Goal: Task Accomplishment & Management: Use online tool/utility

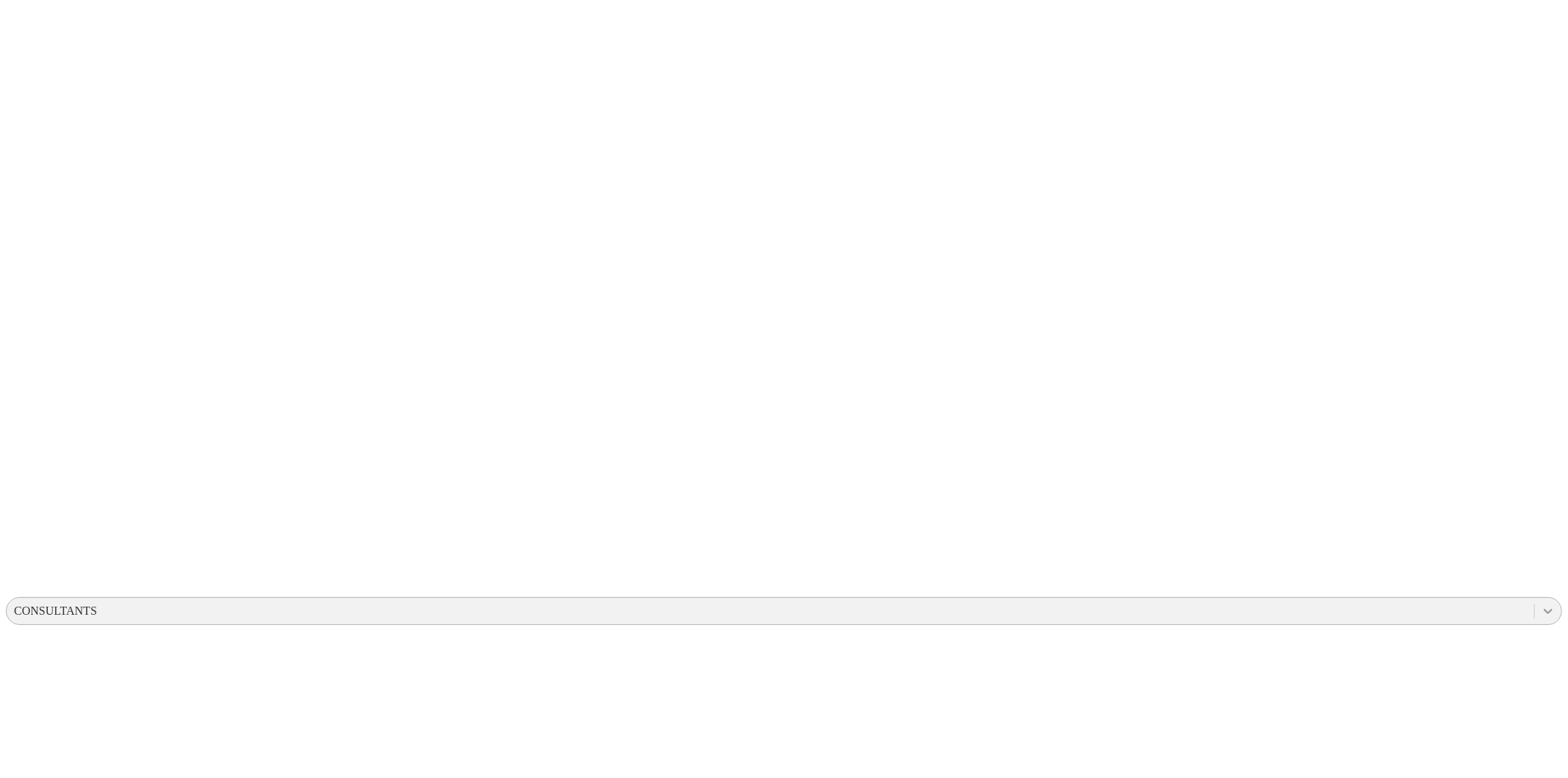
click at [1541, 604] on icon at bounding box center [1548, 611] width 15 height 15
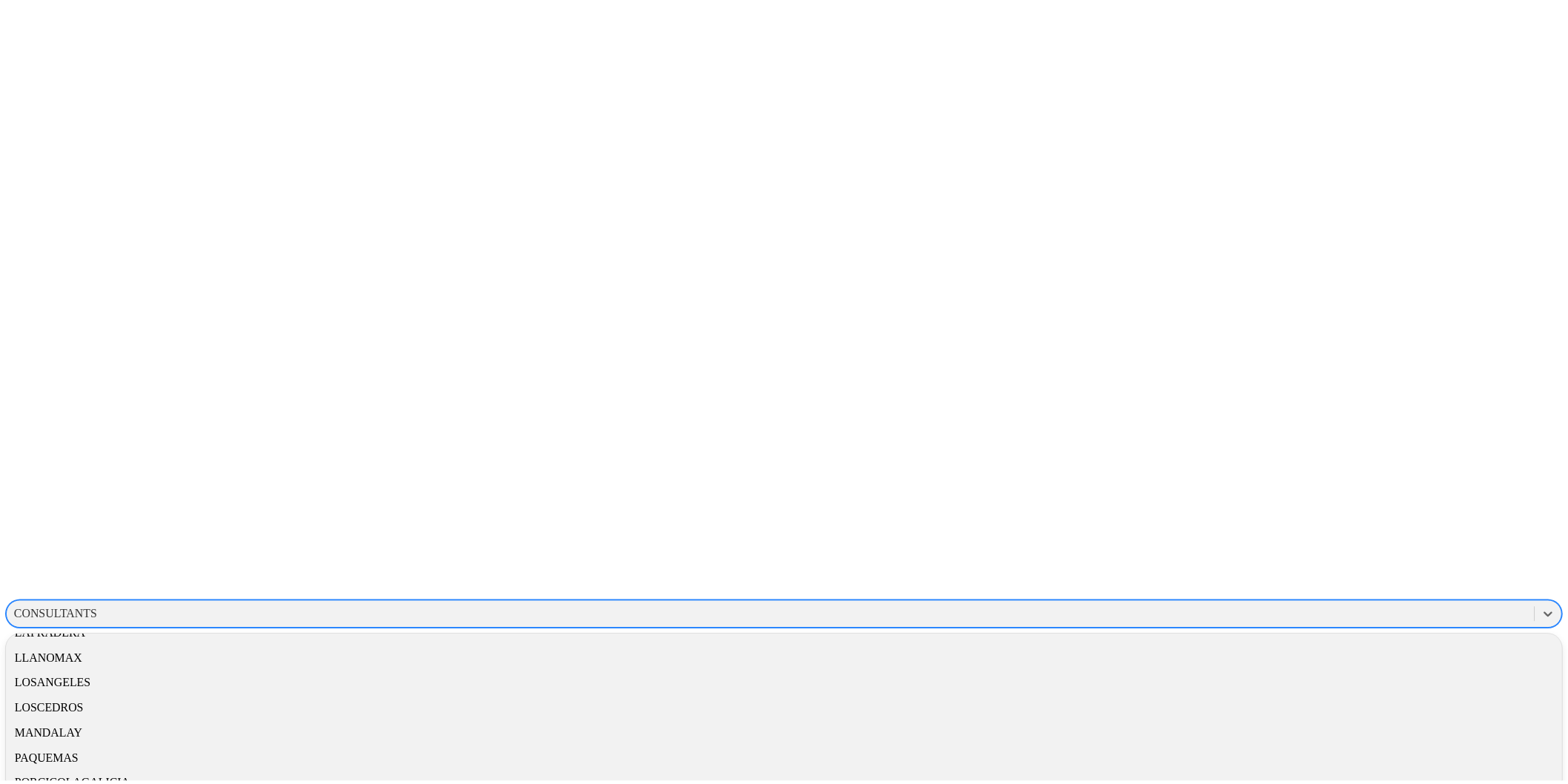
scroll to position [626, 0]
click at [1383, 592] on div "LAPAZ" at bounding box center [791, 604] width 1569 height 26
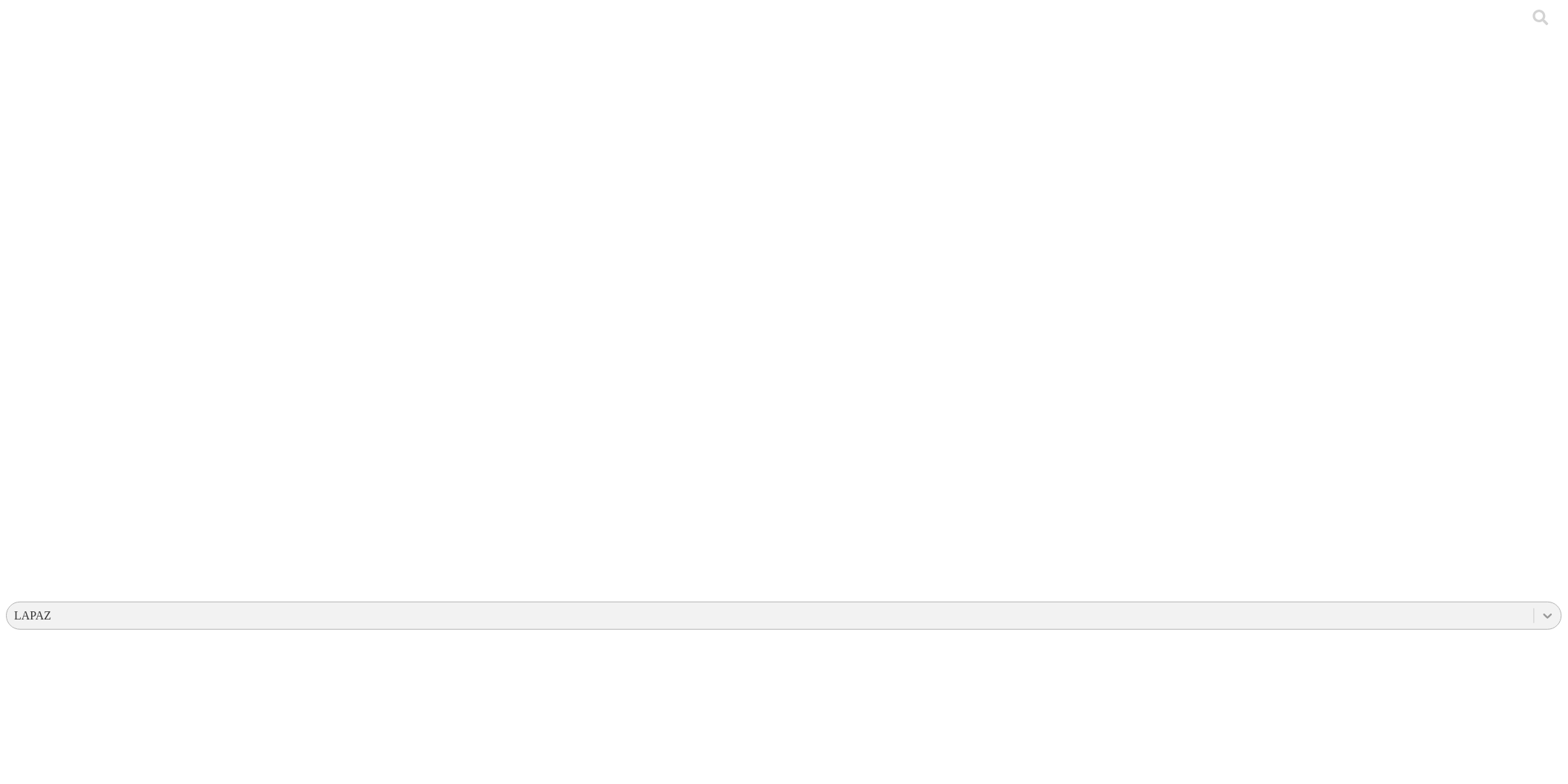
click at [1541, 608] on icon at bounding box center [1548, 615] width 15 height 15
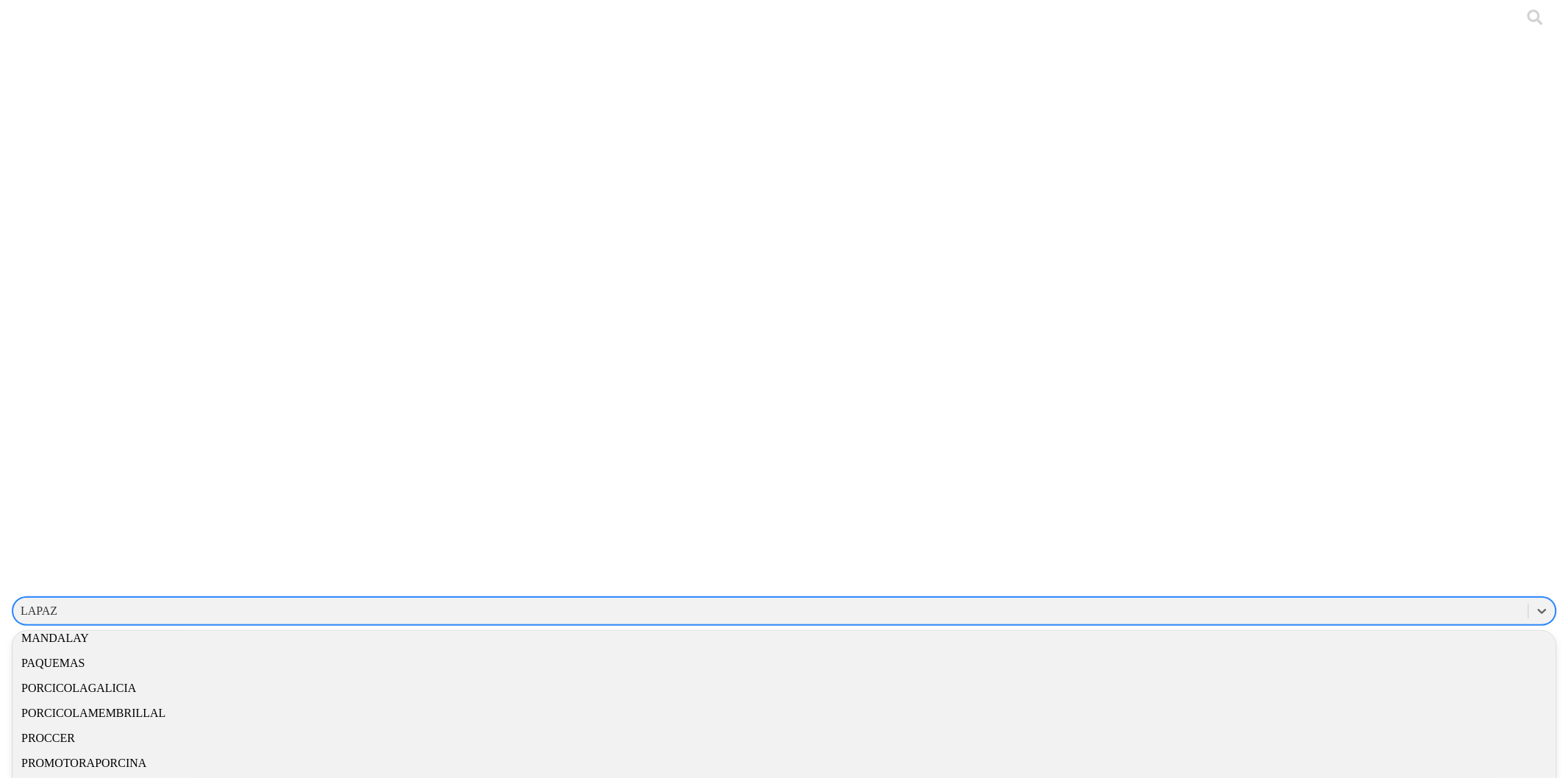
scroll to position [713, 0]
click at [1334, 620] on div "MANDALAY" at bounding box center [778, 633] width 1544 height 25
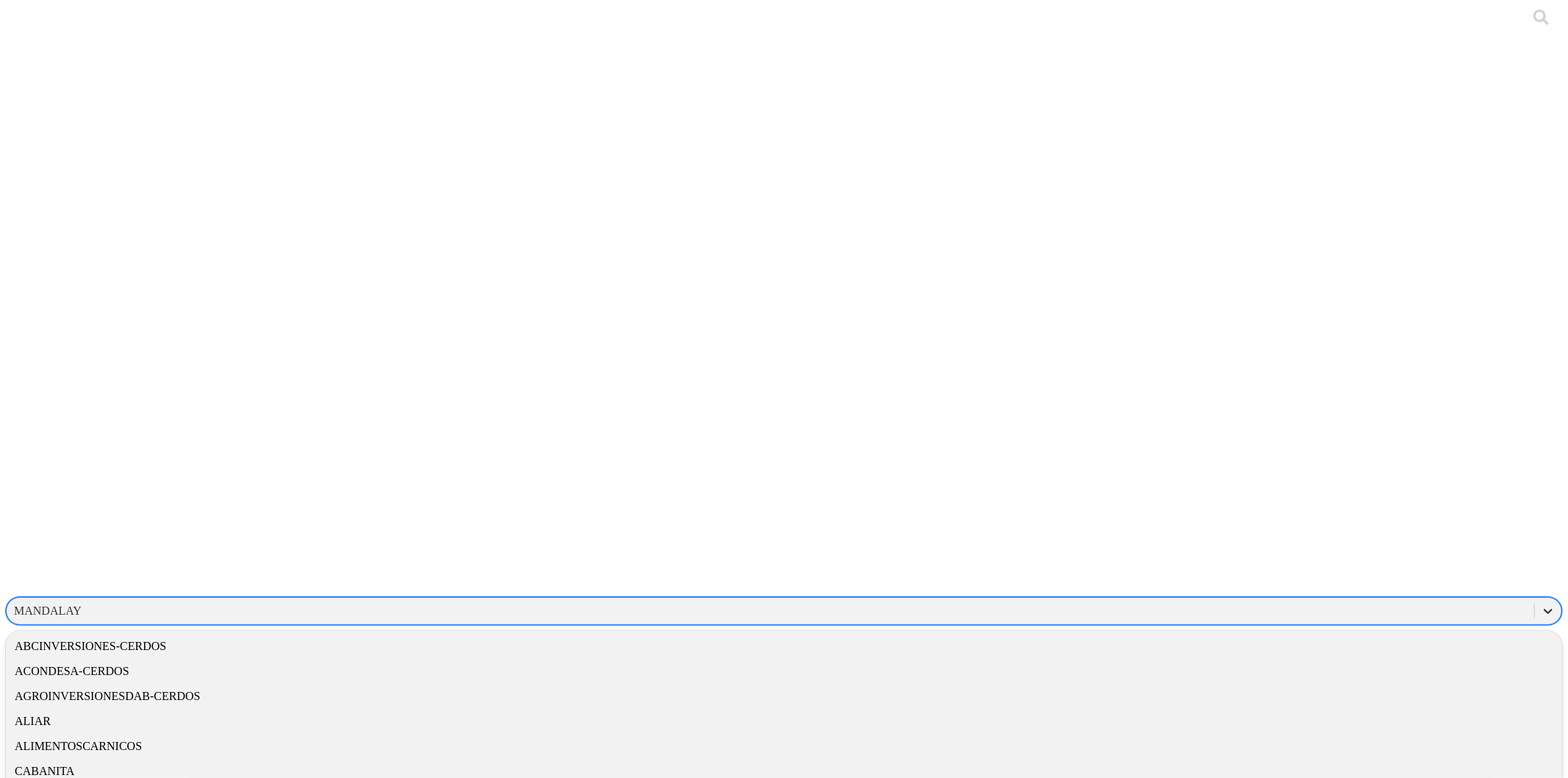
drag, startPoint x: 1400, startPoint y: 25, endPoint x: 1394, endPoint y: 74, distance: 49.4
click at [1541, 604] on icon at bounding box center [1548, 611] width 15 height 15
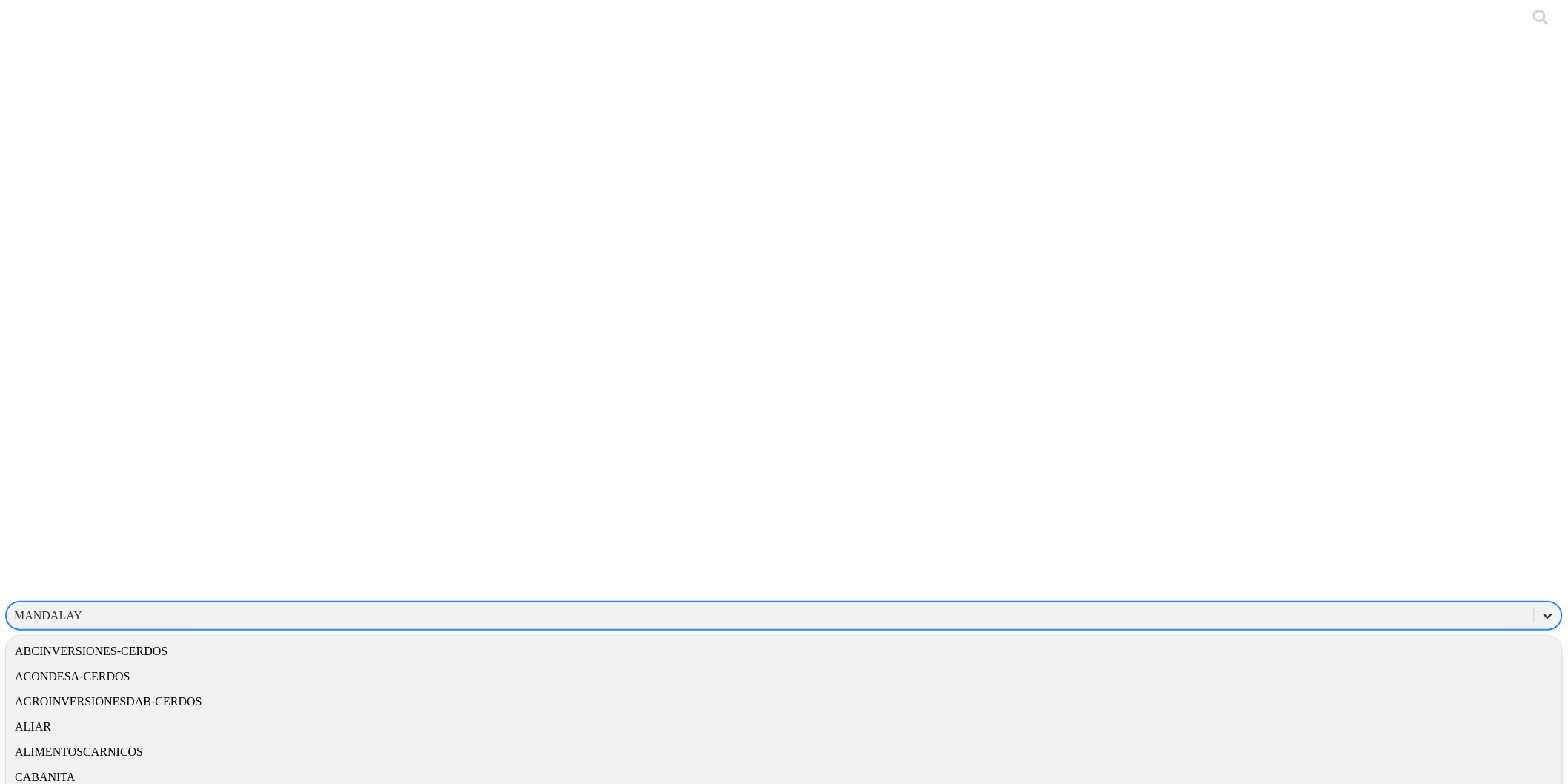
click at [1544, 614] on icon at bounding box center [1549, 616] width 9 height 5
click at [1375, 637] on div "LAPAZ" at bounding box center [784, 650] width 1557 height 26
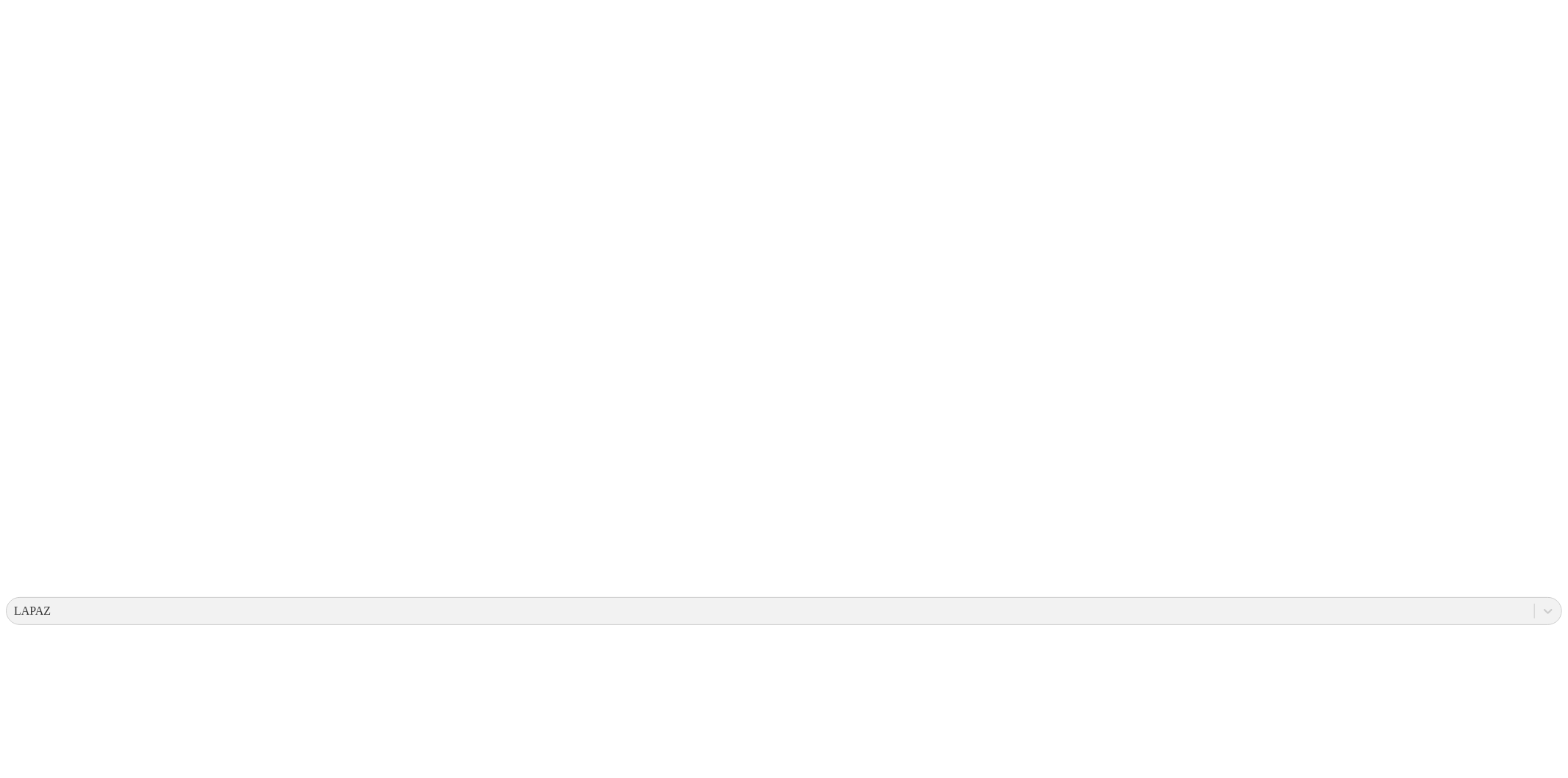
click at [1529, 604] on icon at bounding box center [1536, 611] width 15 height 15
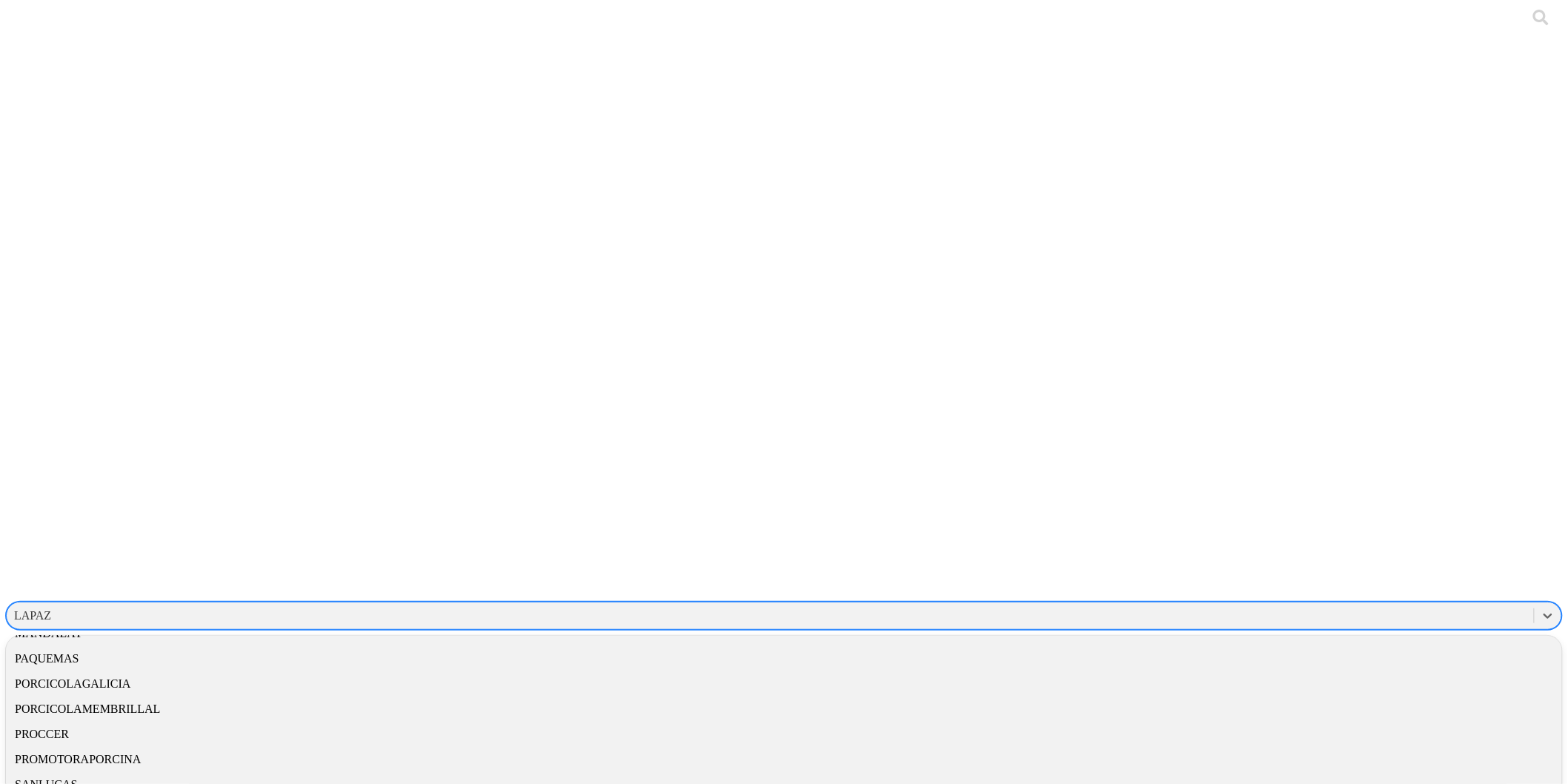
scroll to position [738, 0]
click at [1366, 606] on div "MANDALAY" at bounding box center [784, 618] width 1557 height 26
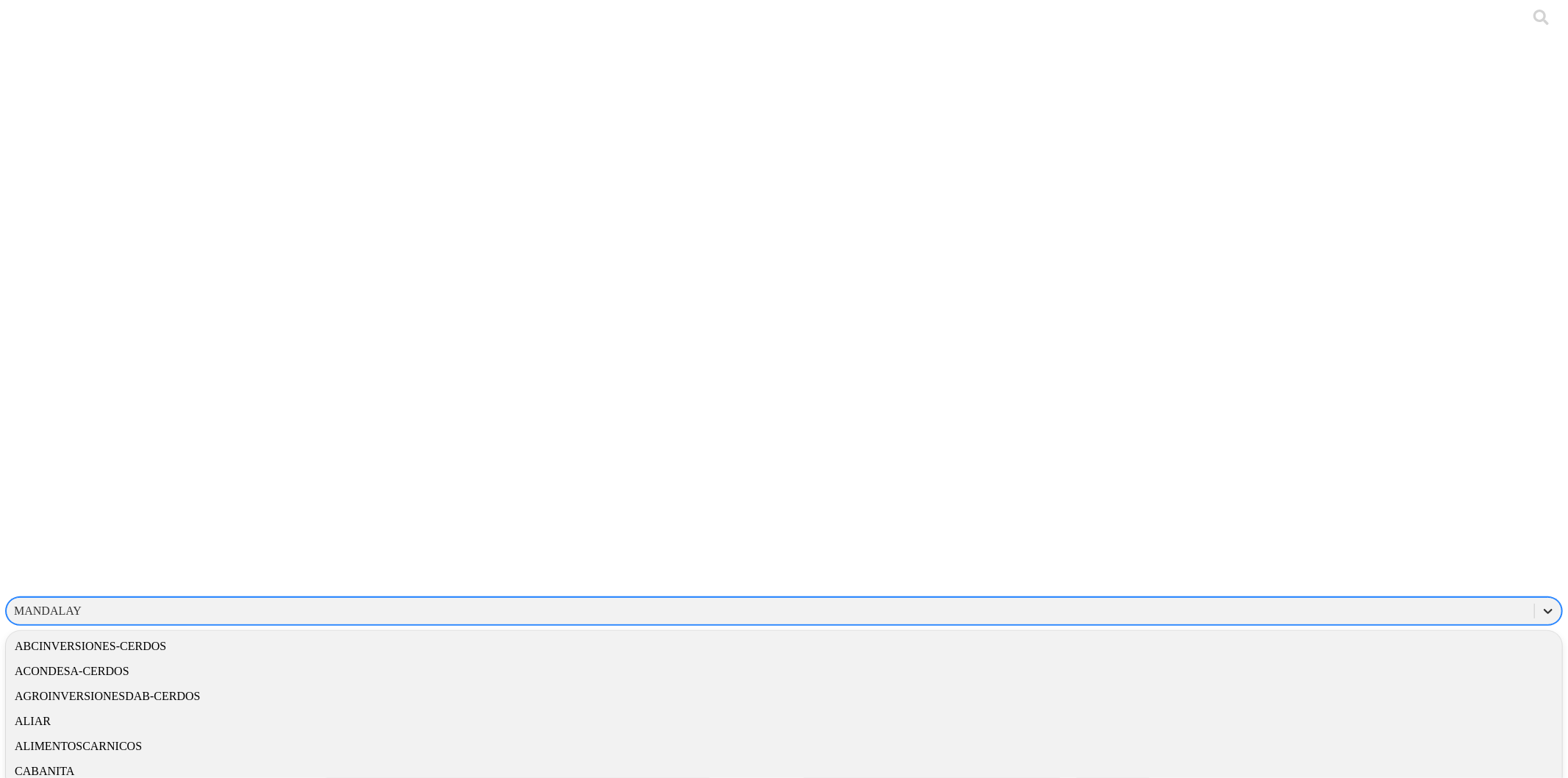
click at [1541, 604] on icon at bounding box center [1548, 611] width 15 height 15
click at [1371, 623] on div "LAPAZ" at bounding box center [784, 635] width 1557 height 25
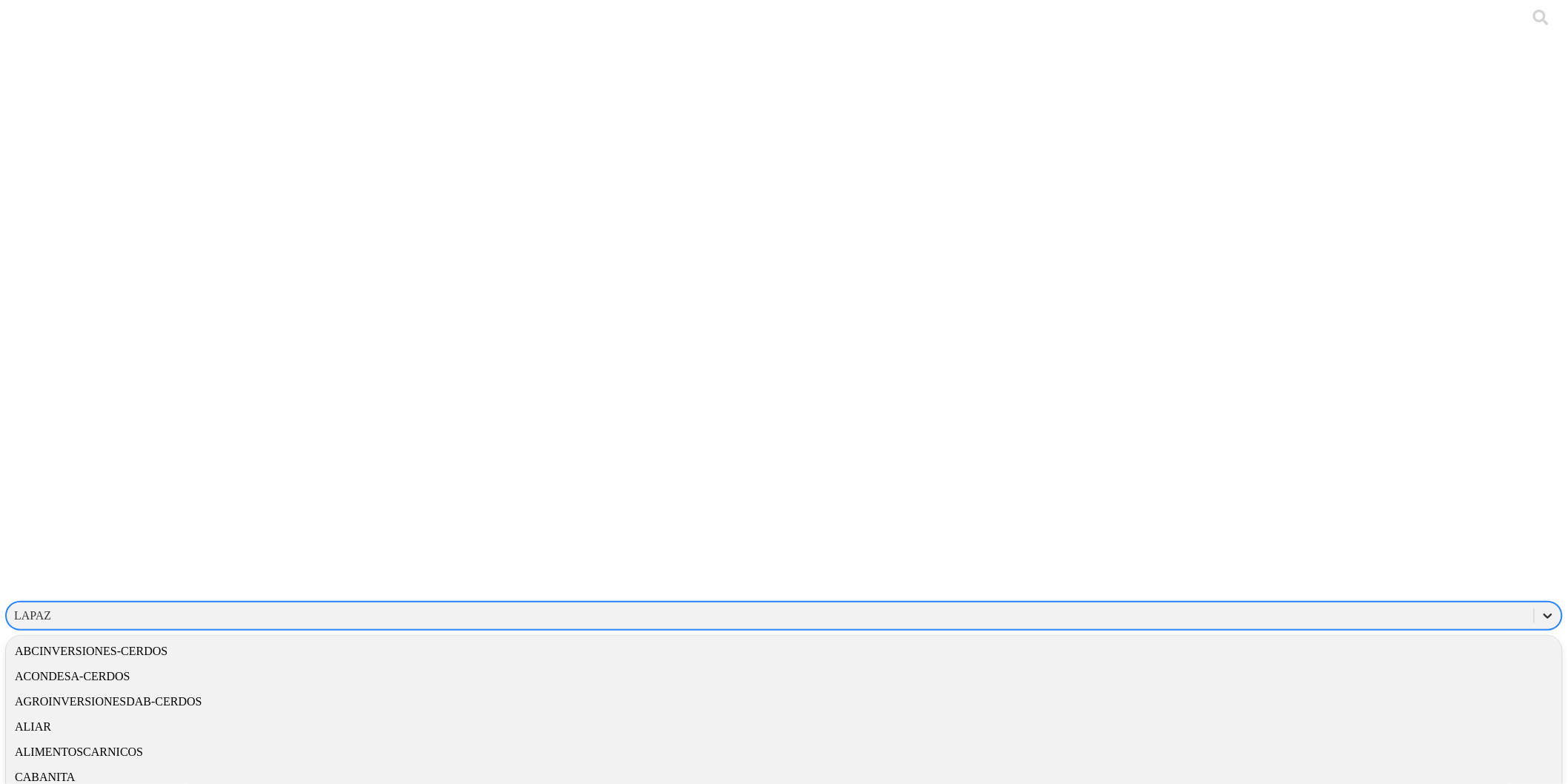
click at [1541, 608] on icon at bounding box center [1548, 615] width 15 height 15
click at [1380, 667] on div "CABANITA" at bounding box center [784, 680] width 1557 height 26
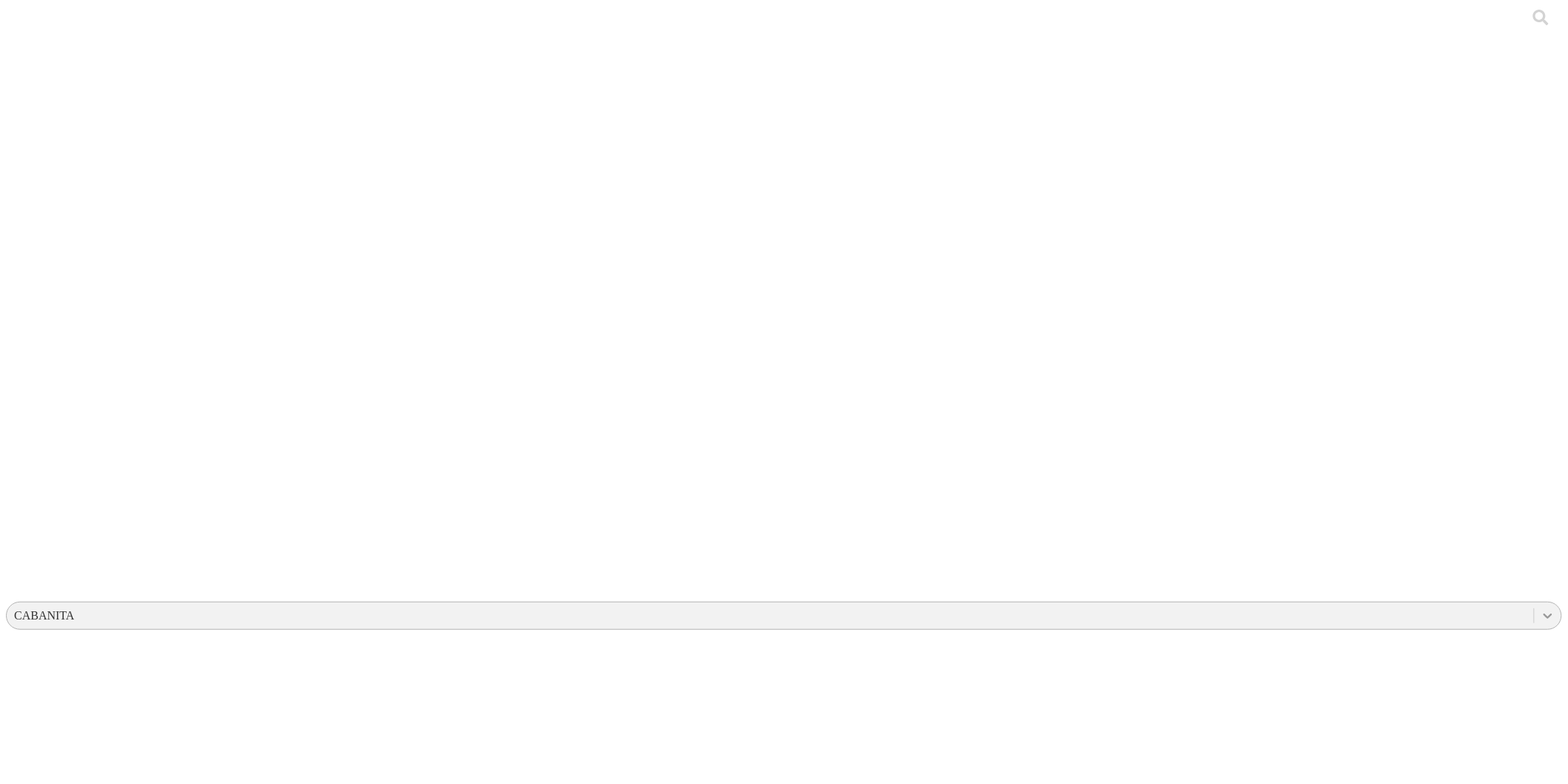
click at [1541, 608] on icon at bounding box center [1548, 615] width 15 height 15
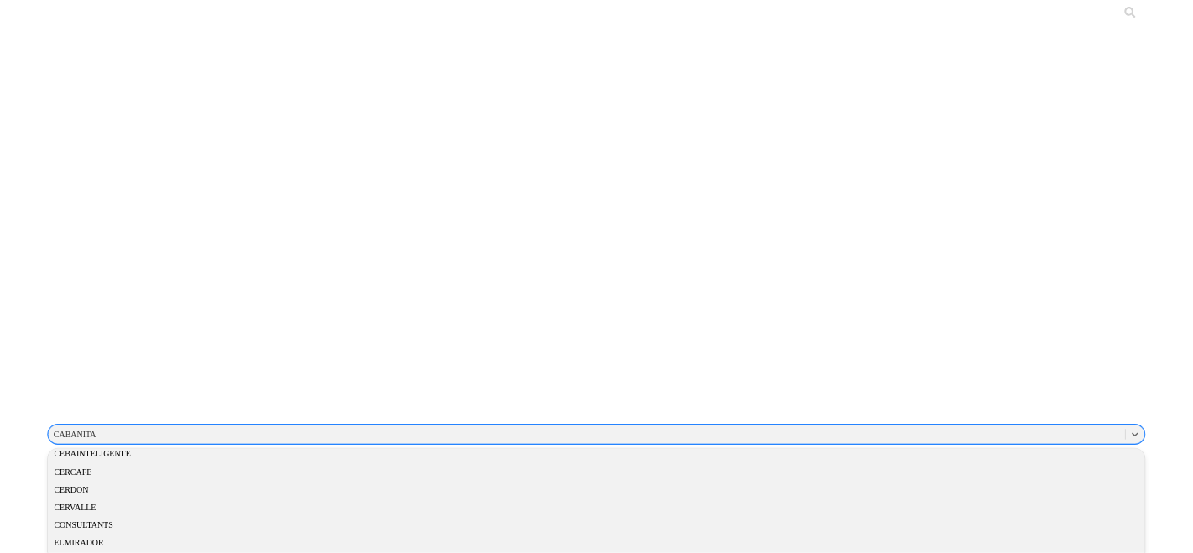
scroll to position [247, 0]
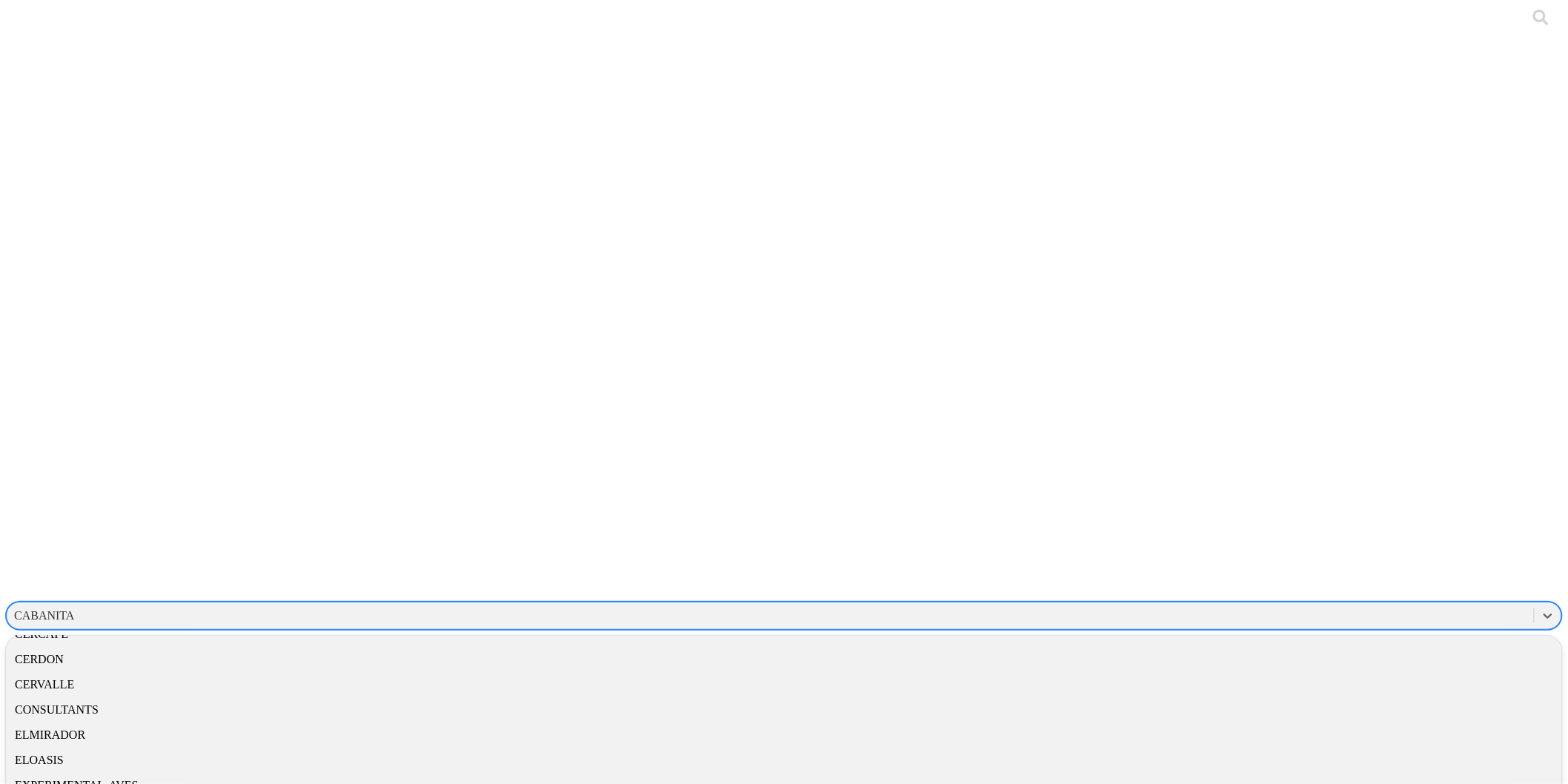
click at [1373, 697] on div "CONSULTANTS" at bounding box center [784, 709] width 1557 height 26
